Goal: Find specific page/section: Find specific page/section

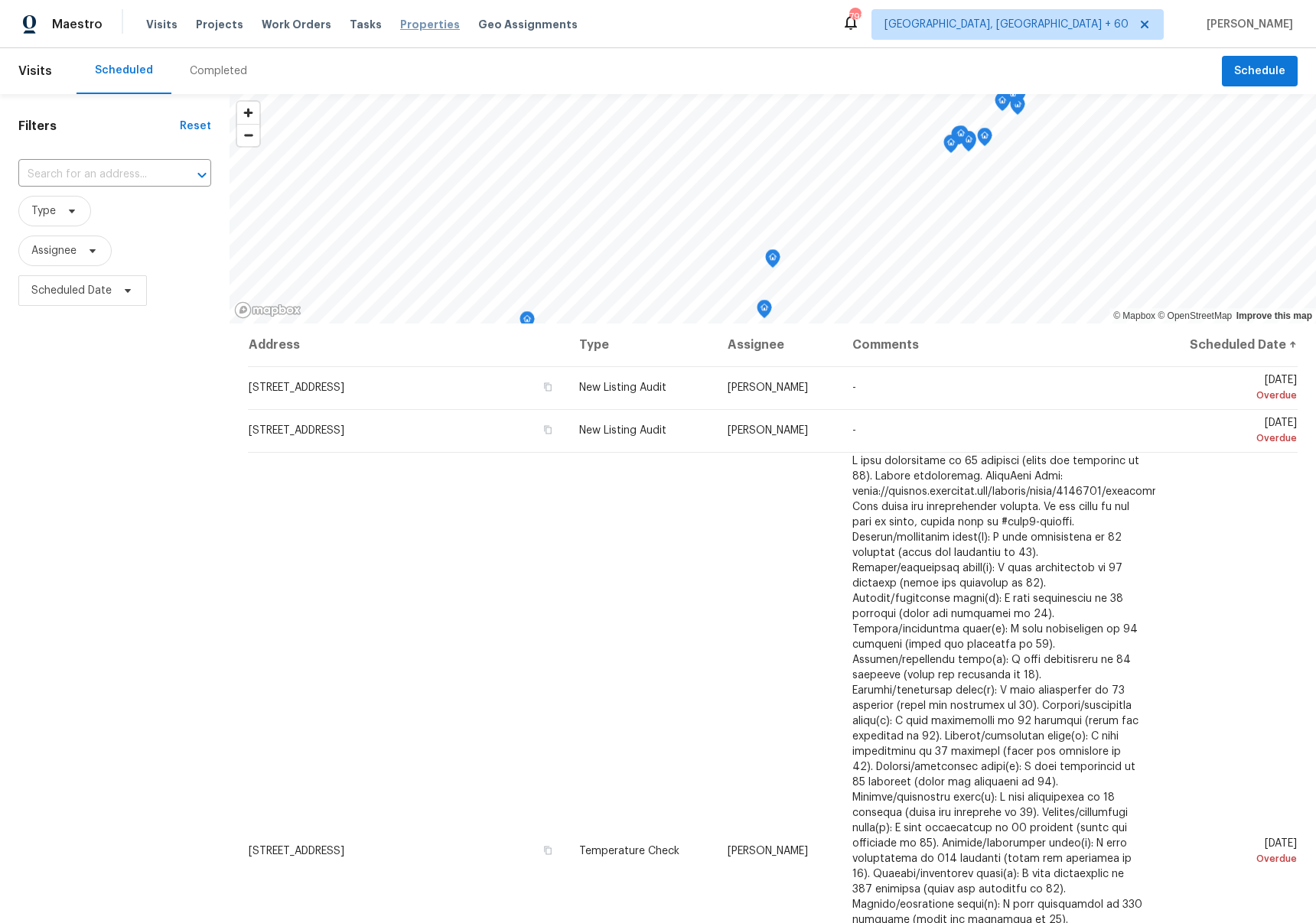
click at [400, 24] on span "Properties" at bounding box center [430, 24] width 59 height 16
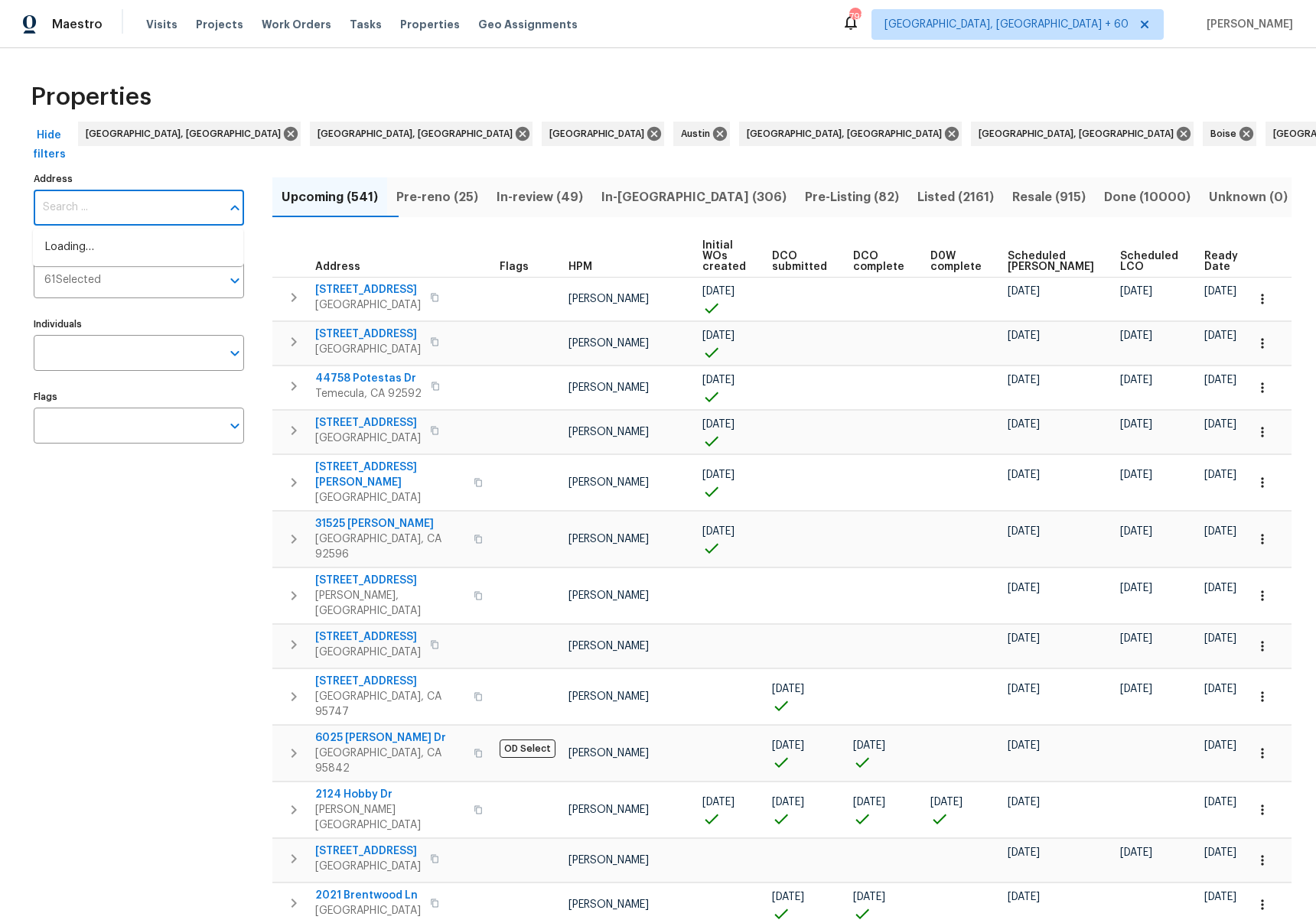
click at [152, 203] on input "Address" at bounding box center [127, 207] width 187 height 36
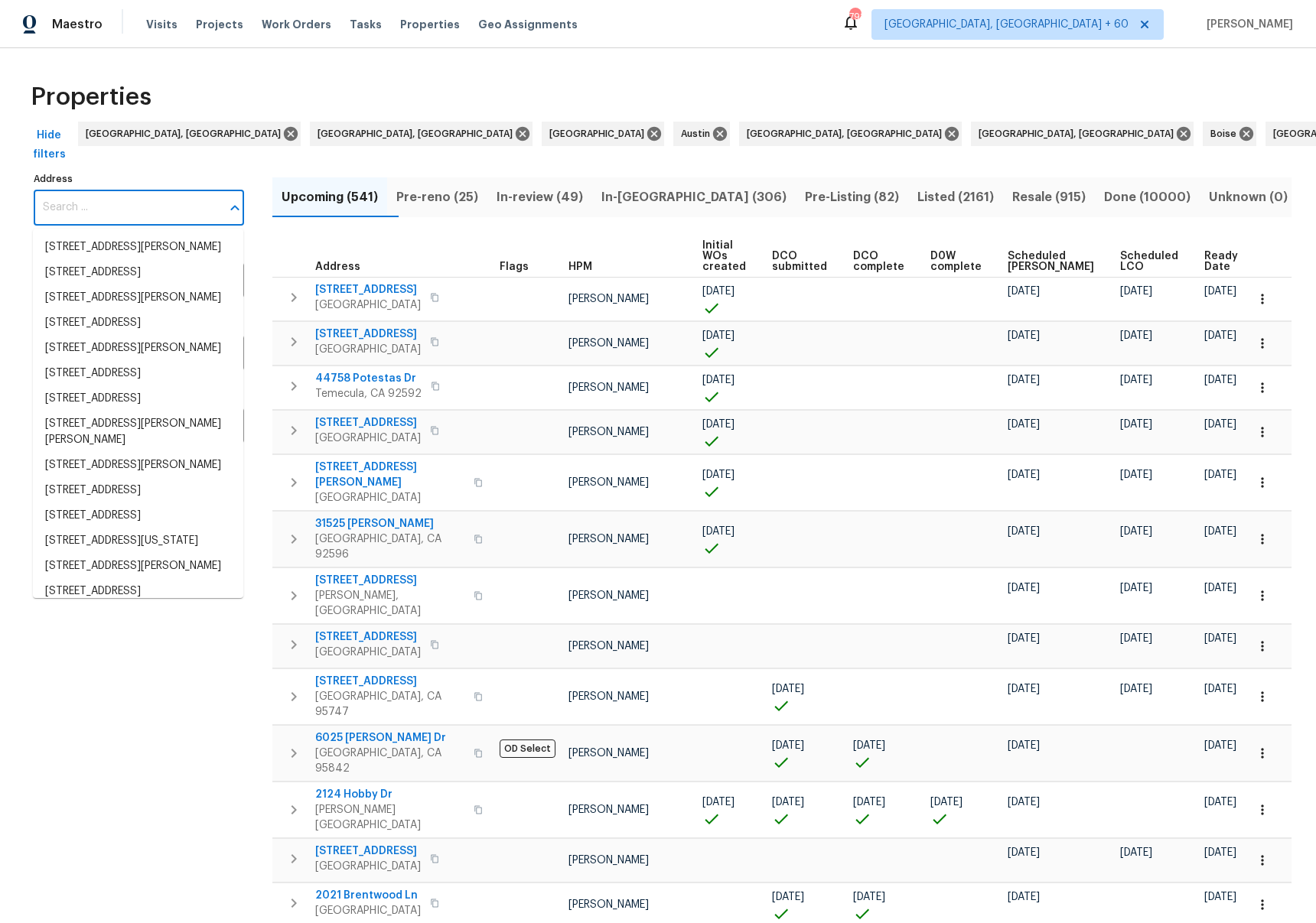
type input "[STREET_ADDRESS]"
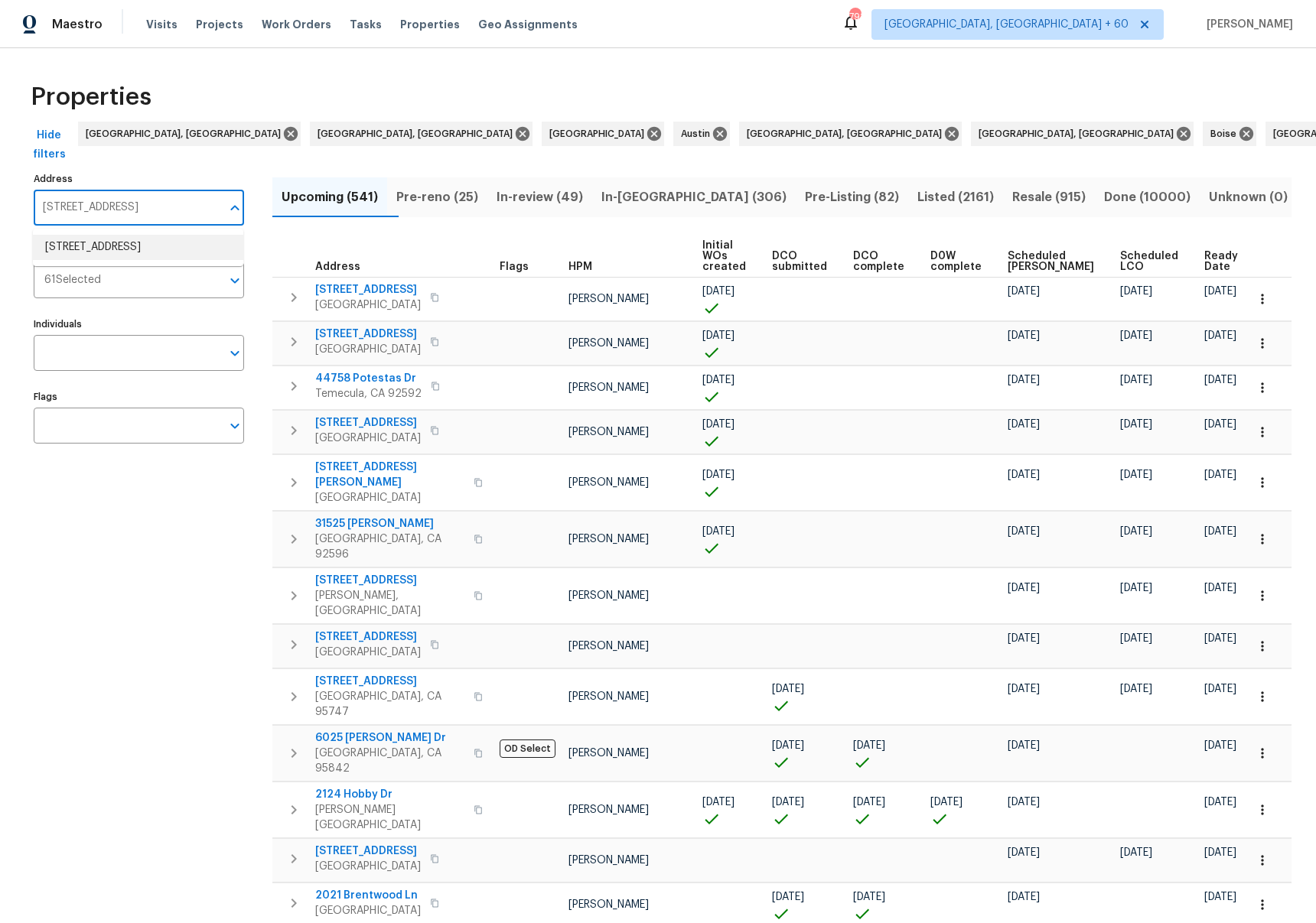
click at [155, 246] on li "[STREET_ADDRESS]" at bounding box center [138, 247] width 210 height 25
